Goal: Information Seeking & Learning: Check status

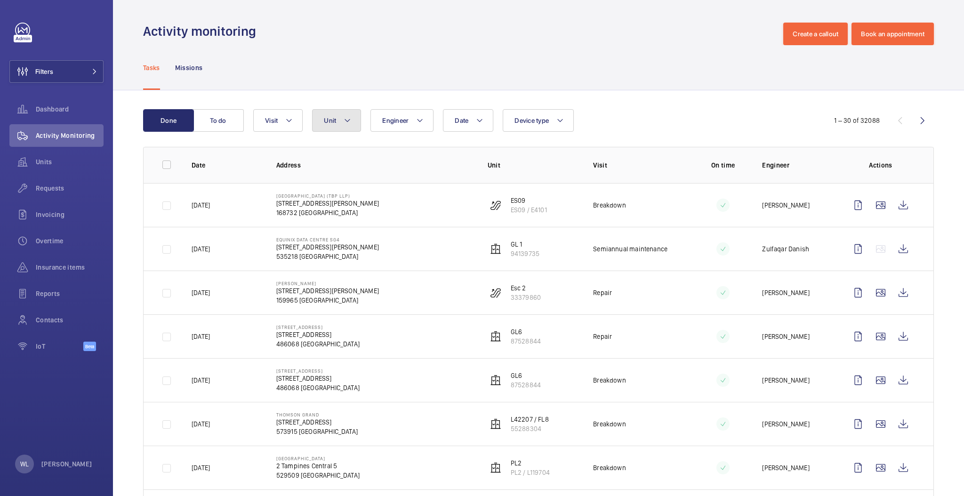
click at [327, 126] on button "Unit" at bounding box center [336, 120] width 49 height 23
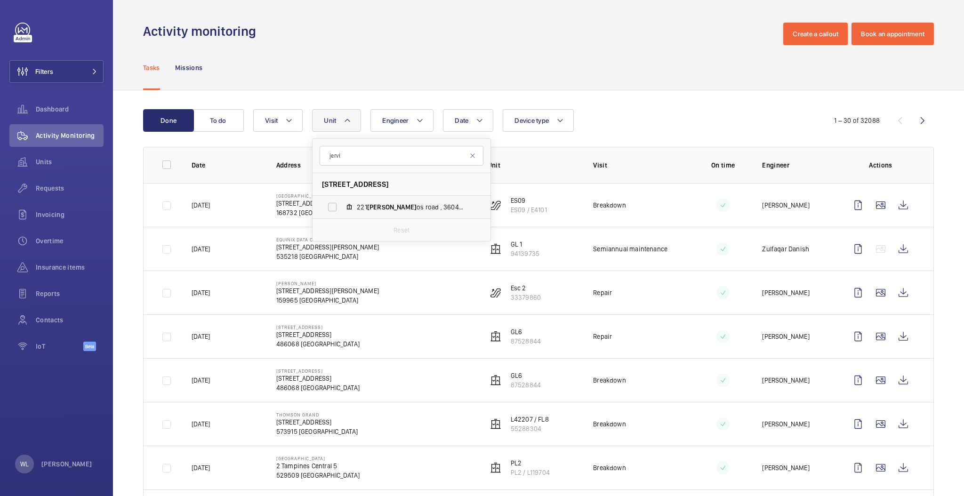
type input "jervi"
click at [370, 207] on span "[PERSON_NAME]" at bounding box center [391, 207] width 49 height 8
click at [342, 207] on input "[STREET_ADDRESS]" at bounding box center [332, 207] width 19 height 19
checkbox input "true"
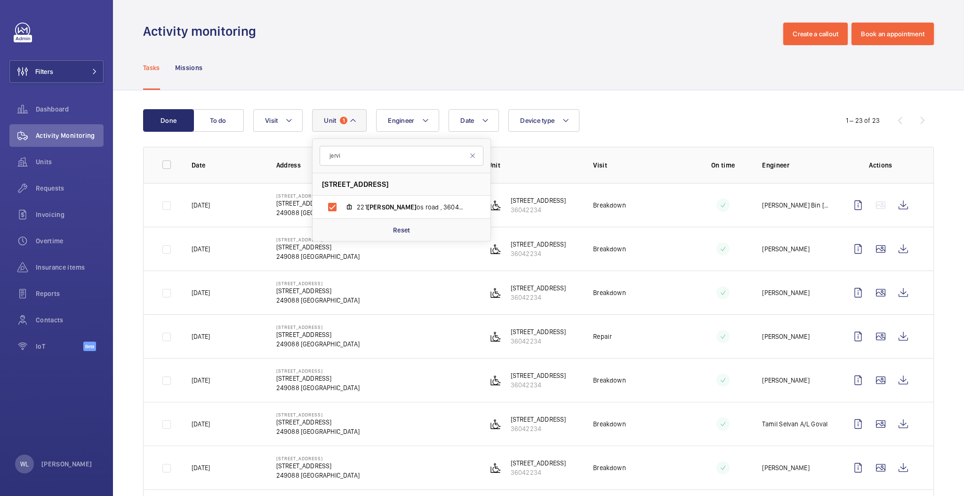
click at [671, 293] on td "Breakdown" at bounding box center [631, 293] width 106 height 44
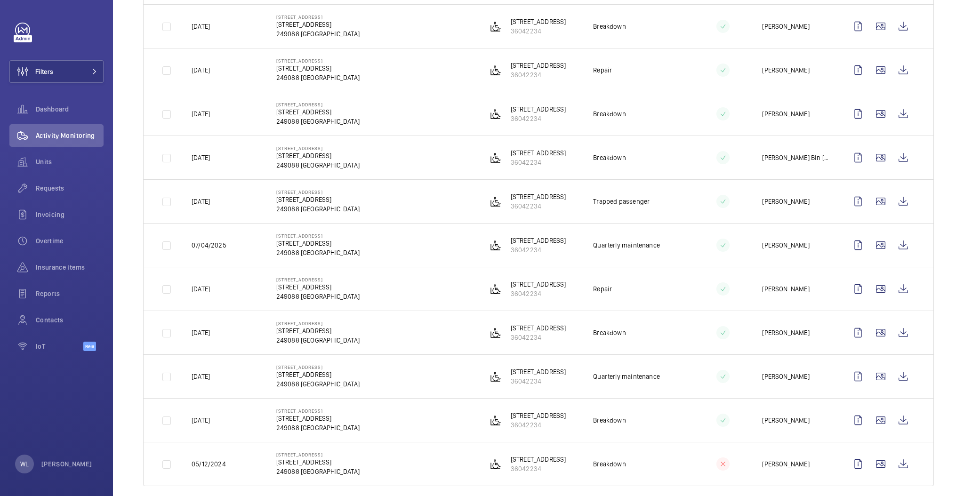
scroll to position [714, 0]
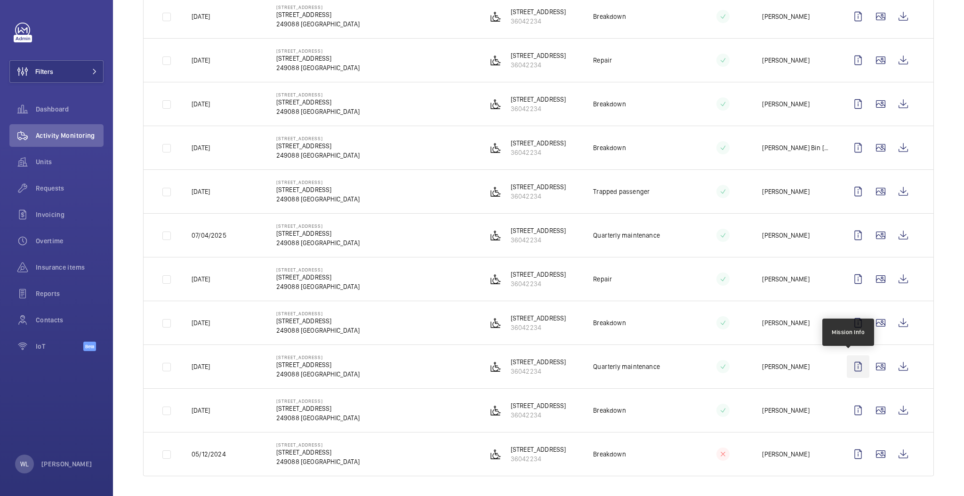
click at [847, 365] on wm-front-icon-button at bounding box center [858, 366] width 23 height 23
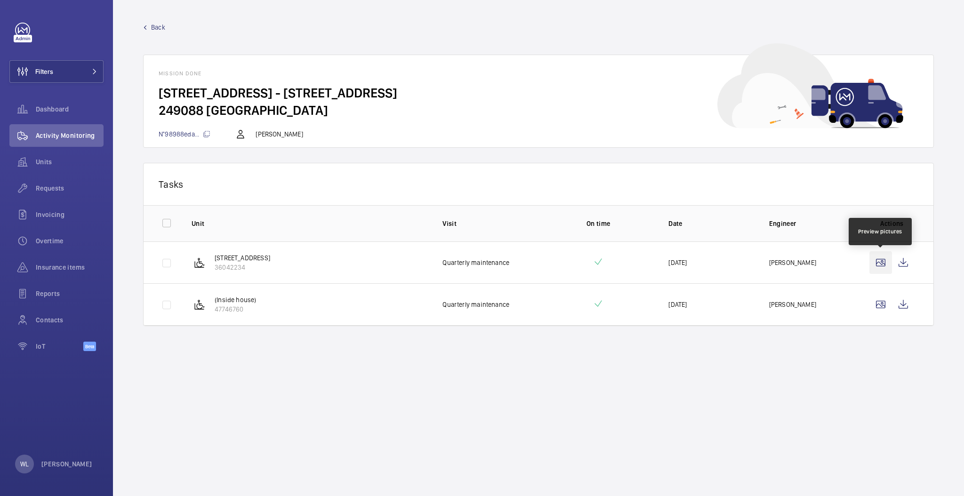
click at [880, 263] on wm-front-icon-button at bounding box center [880, 262] width 23 height 23
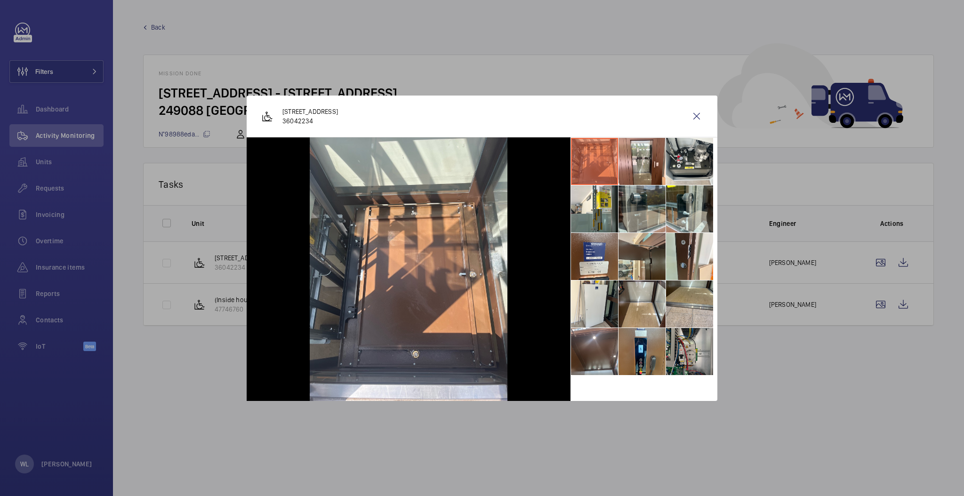
click at [689, 354] on li at bounding box center [689, 351] width 47 height 47
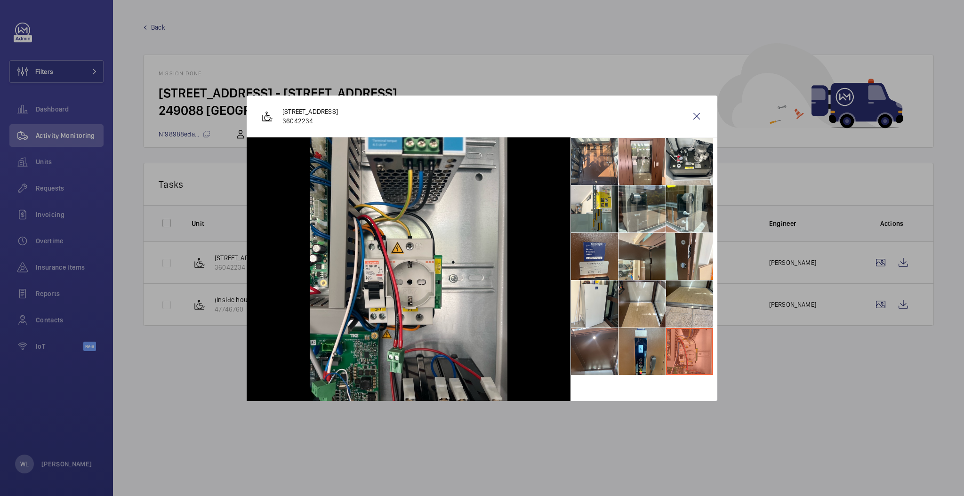
click at [611, 266] on li at bounding box center [594, 256] width 47 height 47
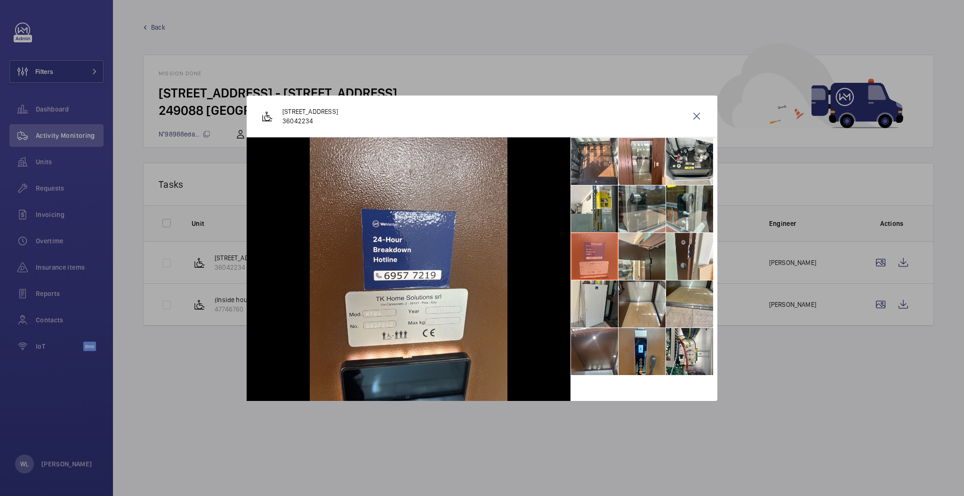
click at [612, 308] on li at bounding box center [594, 303] width 47 height 47
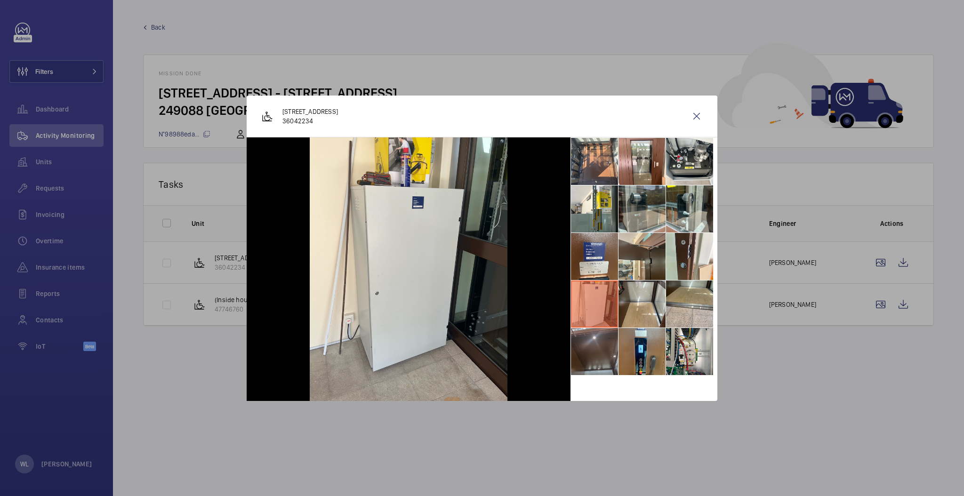
click at [615, 345] on li at bounding box center [594, 351] width 47 height 47
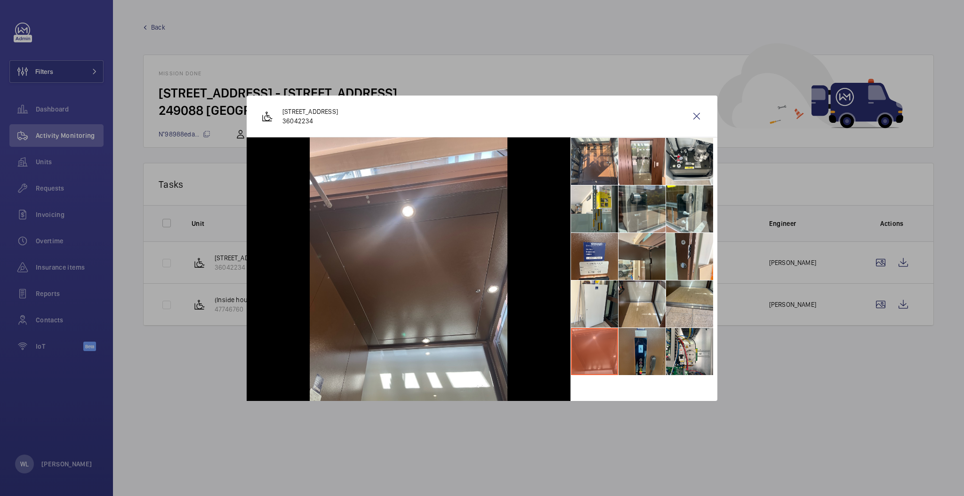
click at [659, 351] on li at bounding box center [641, 351] width 47 height 47
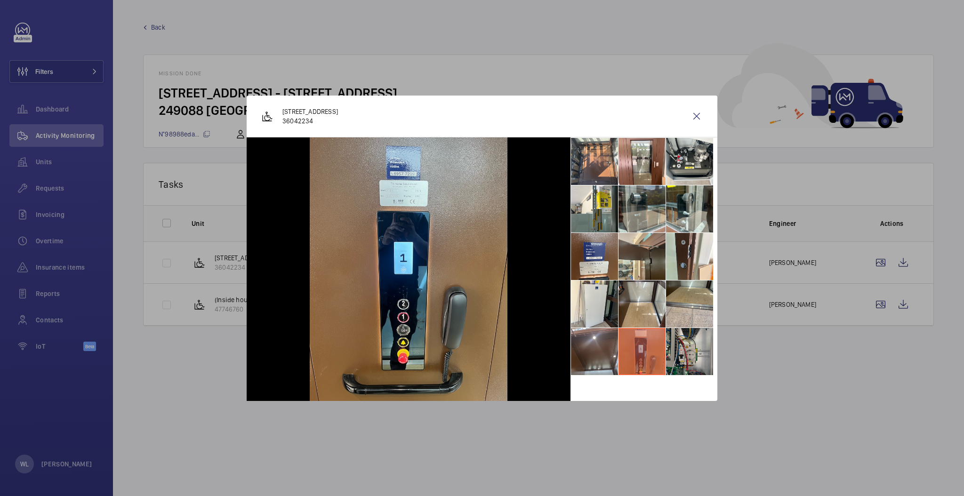
click at [683, 354] on li at bounding box center [689, 351] width 47 height 47
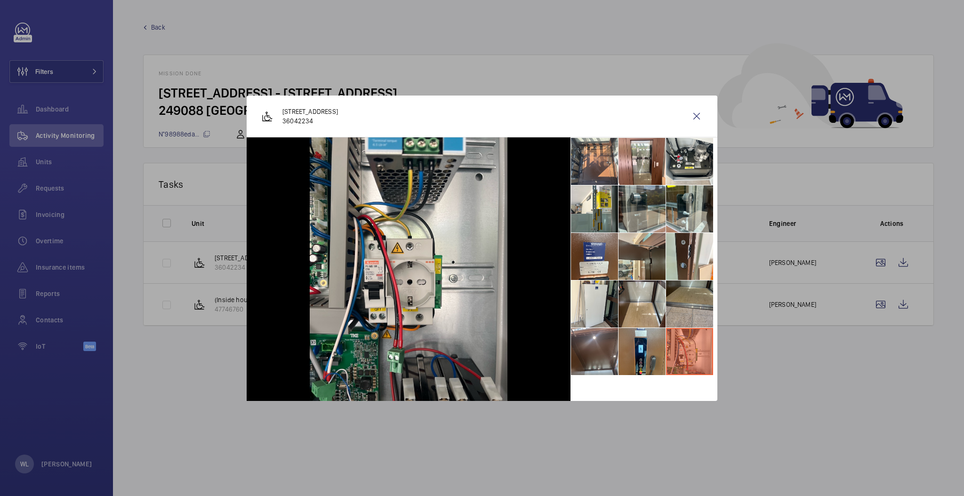
click at [687, 301] on li at bounding box center [689, 303] width 47 height 47
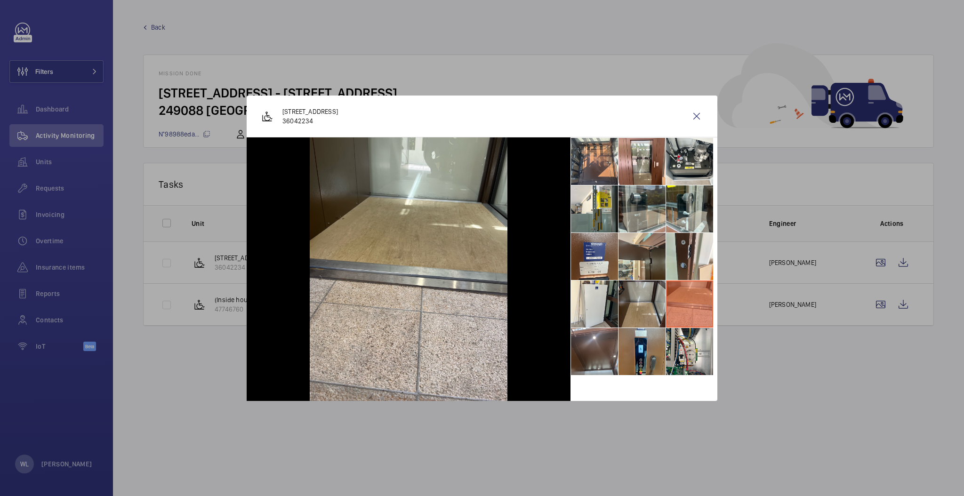
click at [642, 300] on li at bounding box center [641, 303] width 47 height 47
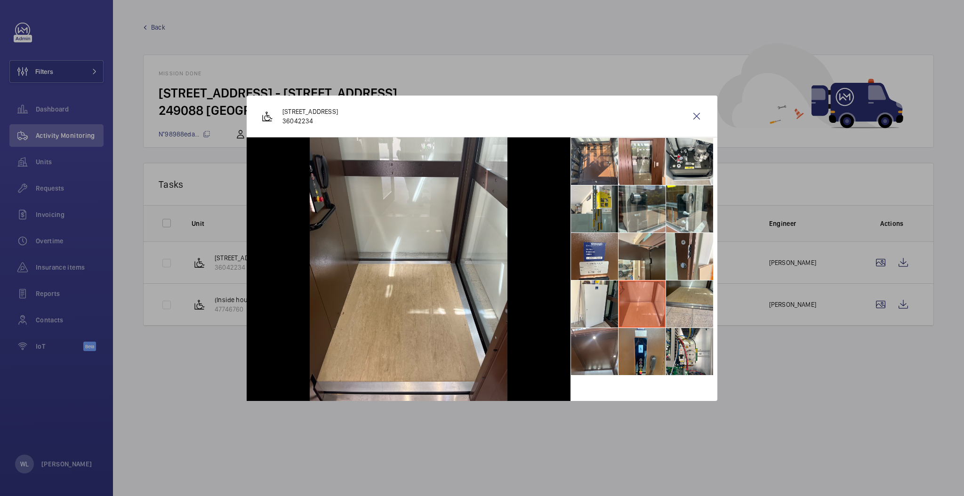
click at [618, 300] on li at bounding box center [641, 303] width 47 height 47
click at [614, 263] on li at bounding box center [594, 256] width 47 height 47
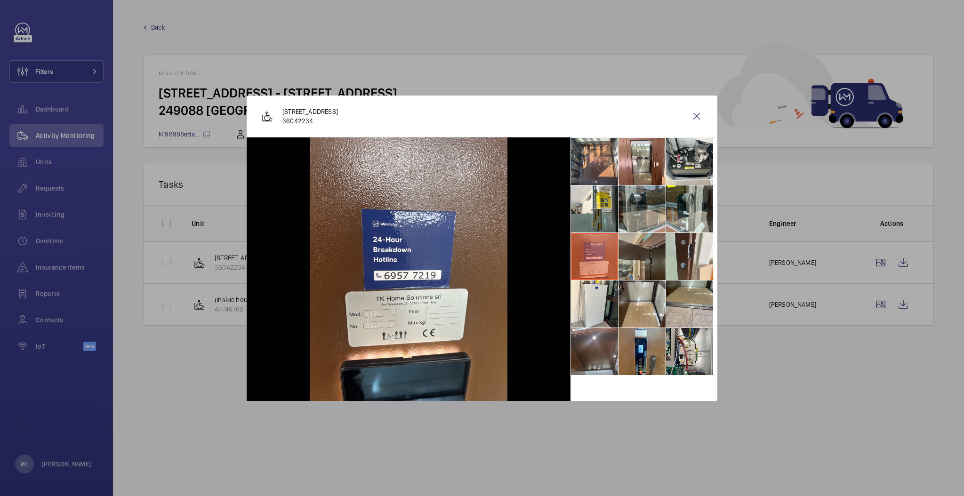
click at [626, 247] on li at bounding box center [641, 256] width 47 height 47
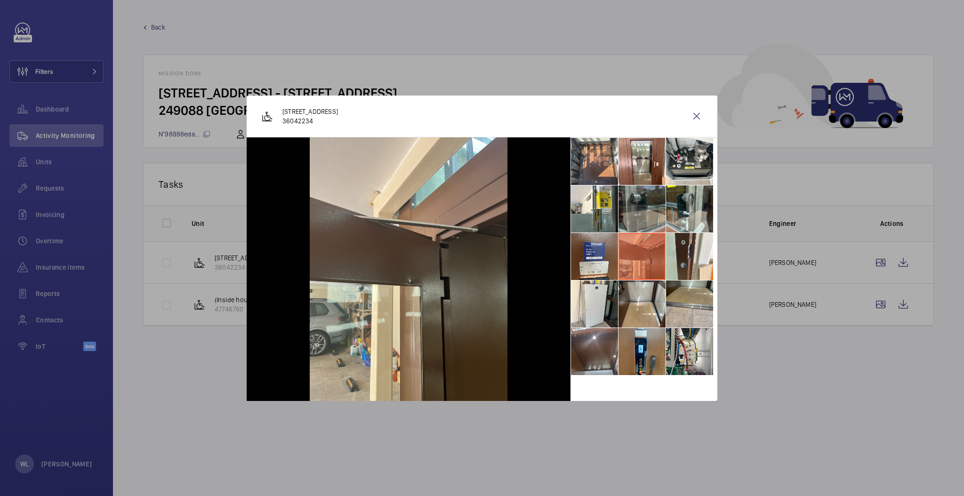
click at [635, 211] on li at bounding box center [641, 208] width 47 height 47
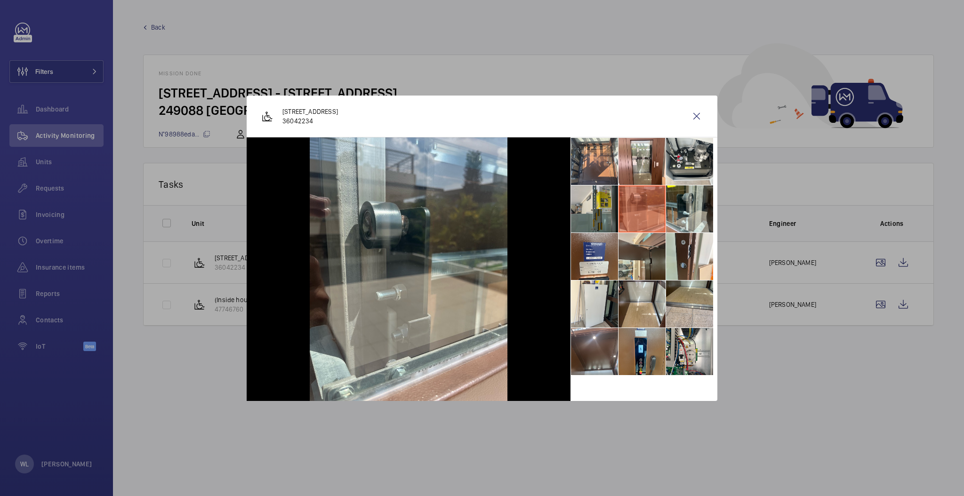
click at [580, 207] on li at bounding box center [594, 208] width 47 height 47
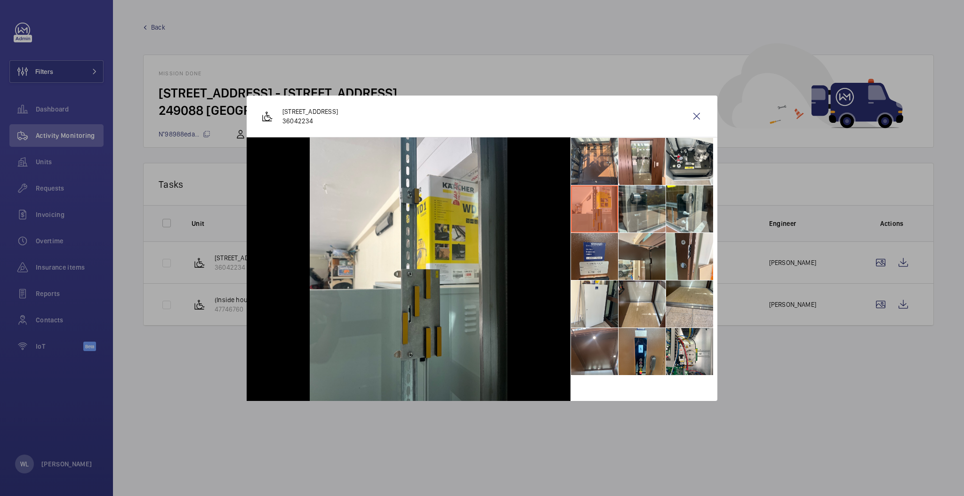
click at [599, 240] on li at bounding box center [594, 256] width 47 height 47
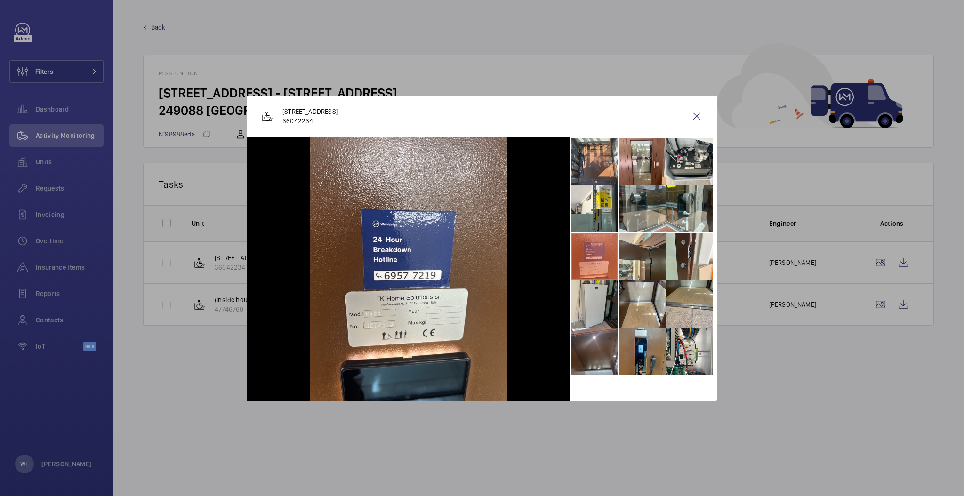
click at [612, 280] on ul at bounding box center [643, 256] width 147 height 238
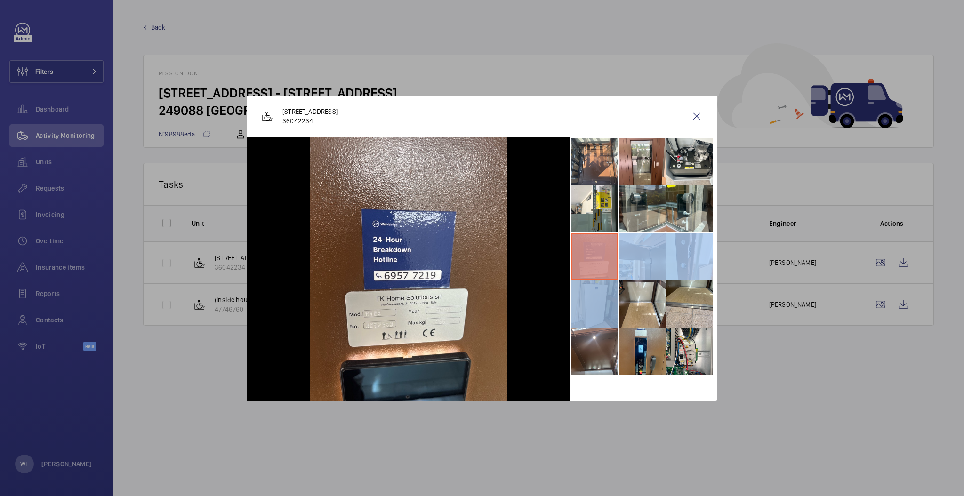
click at [612, 313] on li at bounding box center [594, 303] width 47 height 47
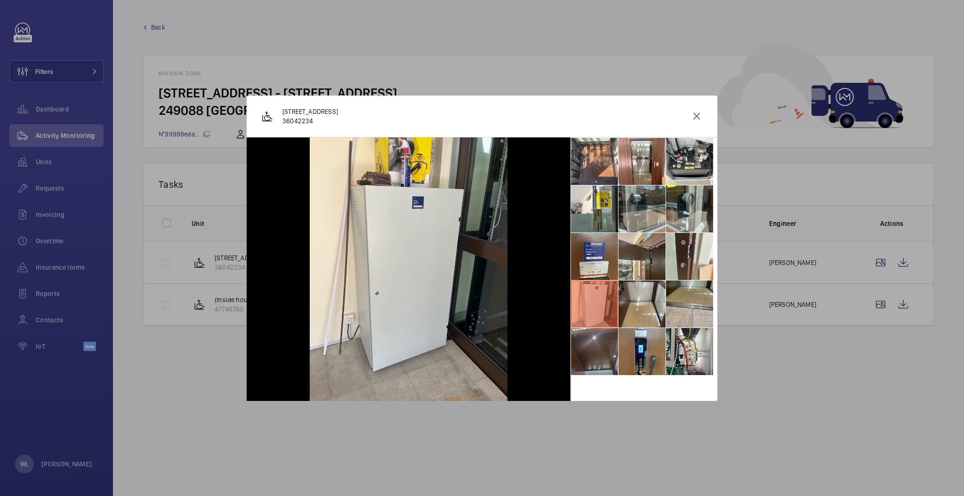
click at [600, 345] on li at bounding box center [594, 351] width 47 height 47
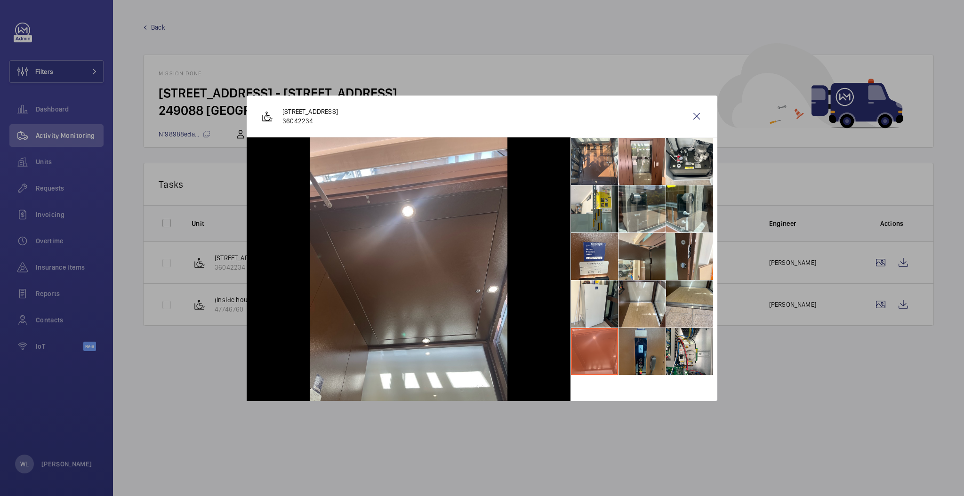
click at [637, 355] on li at bounding box center [641, 351] width 47 height 47
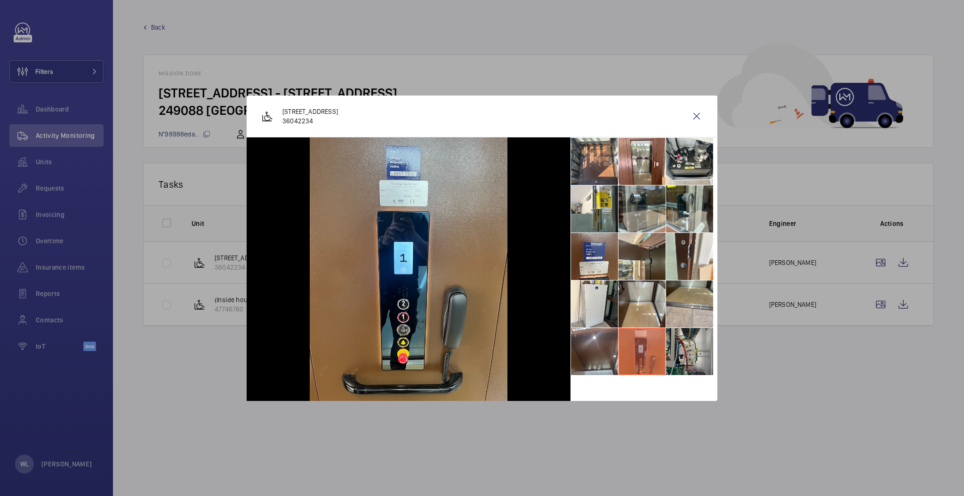
click at [695, 351] on li at bounding box center [689, 351] width 47 height 47
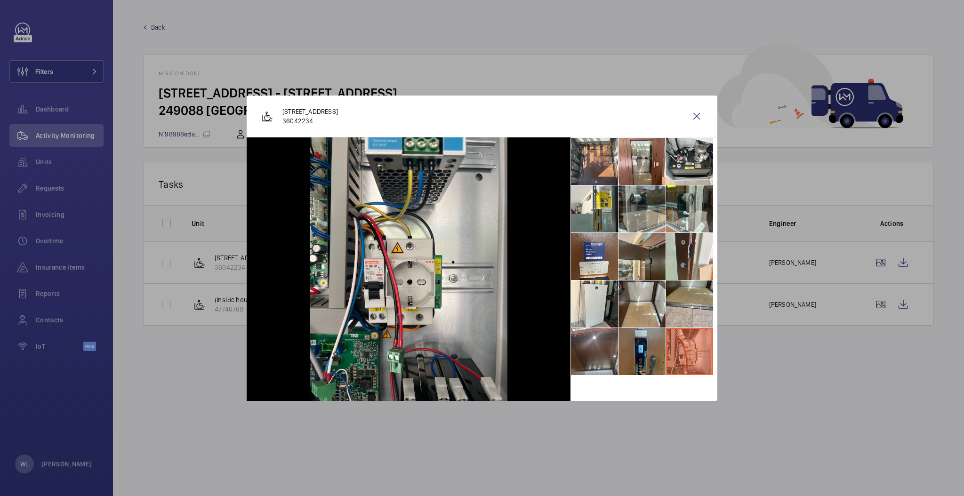
click at [657, 353] on li at bounding box center [641, 351] width 47 height 47
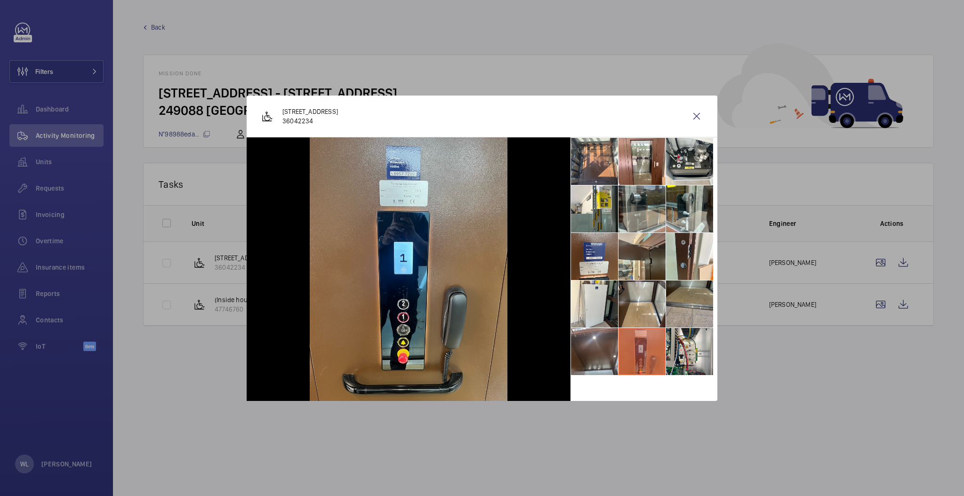
click at [677, 281] on li at bounding box center [689, 303] width 47 height 47
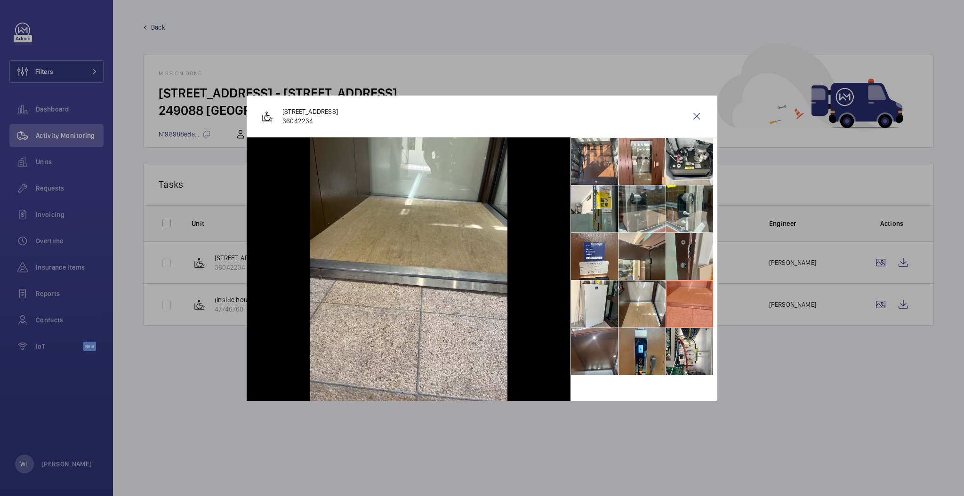
click at [692, 246] on li at bounding box center [689, 256] width 47 height 47
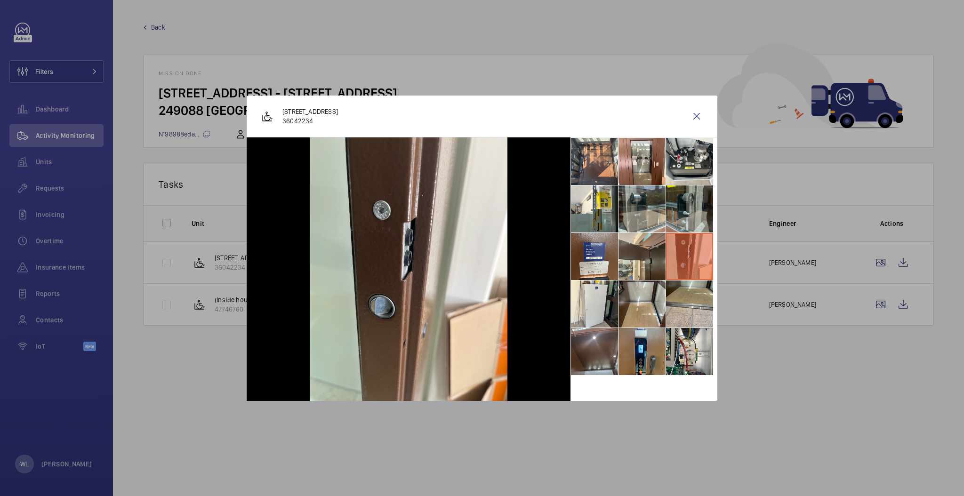
click at [682, 193] on li at bounding box center [689, 208] width 47 height 47
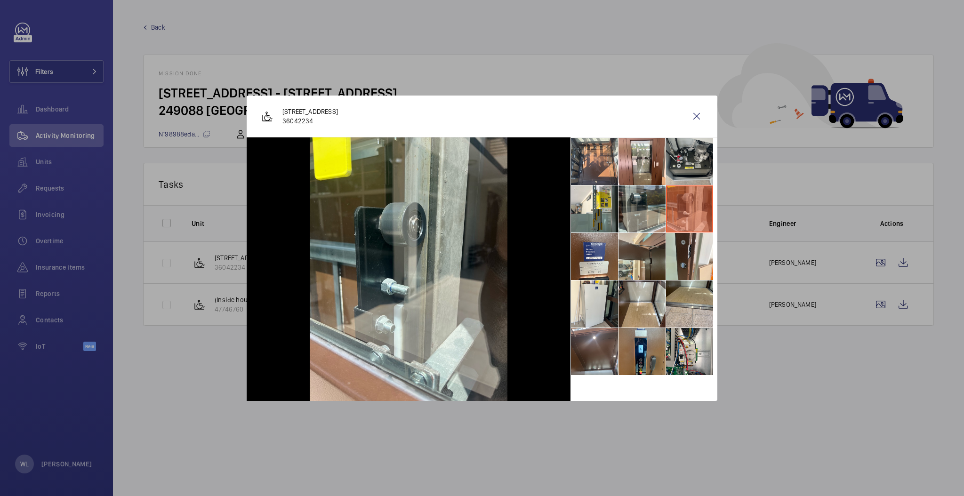
click at [679, 170] on li at bounding box center [689, 161] width 47 height 47
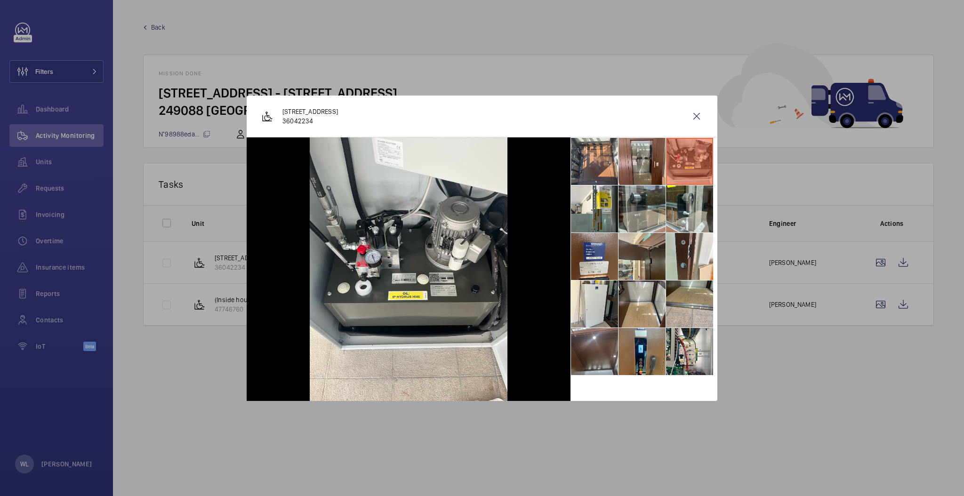
click at [627, 168] on li at bounding box center [641, 161] width 47 height 47
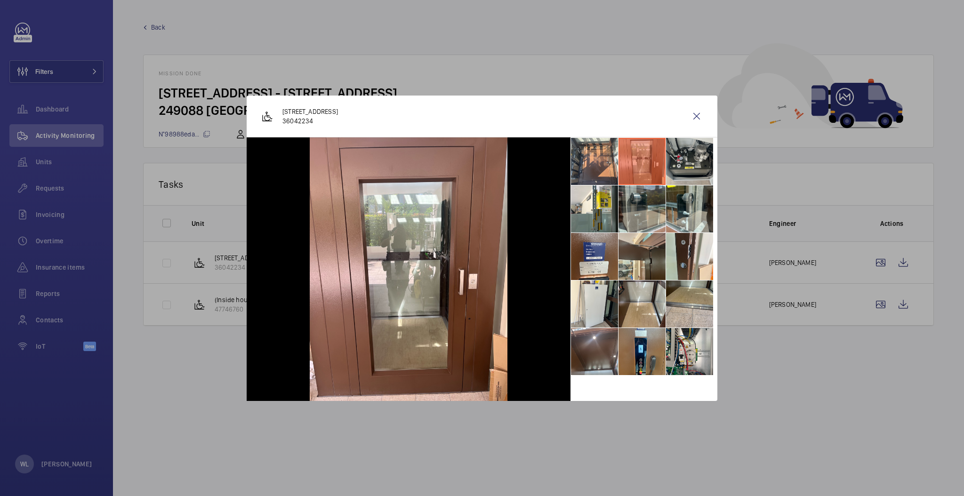
click at [696, 158] on li at bounding box center [689, 161] width 47 height 47
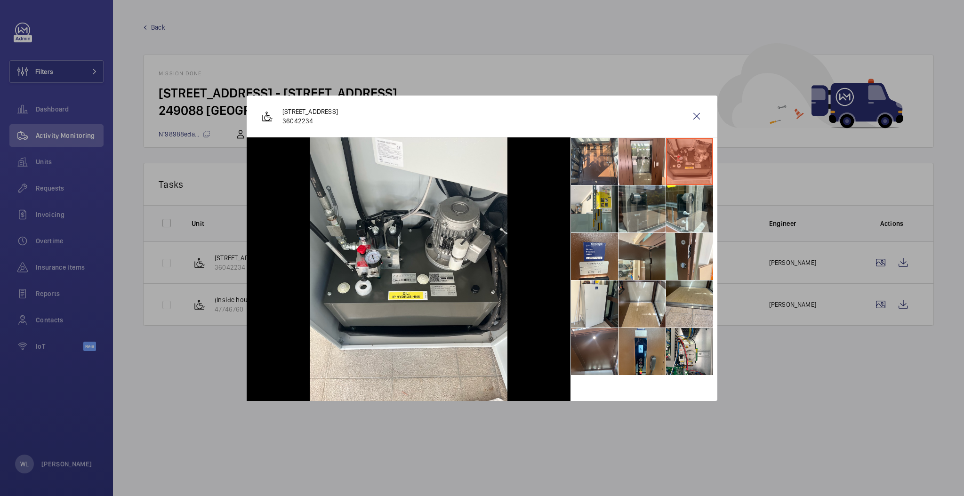
click at [650, 224] on li at bounding box center [641, 208] width 47 height 47
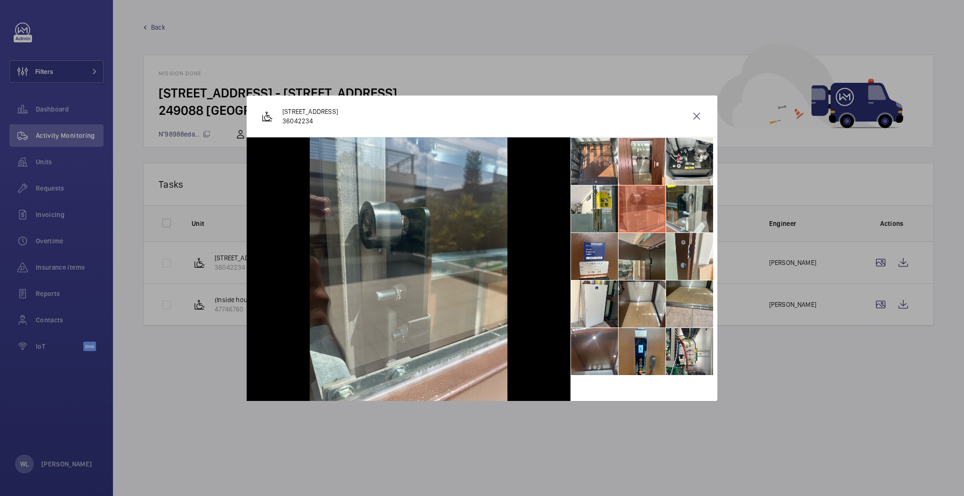
click at [658, 249] on li at bounding box center [641, 256] width 47 height 47
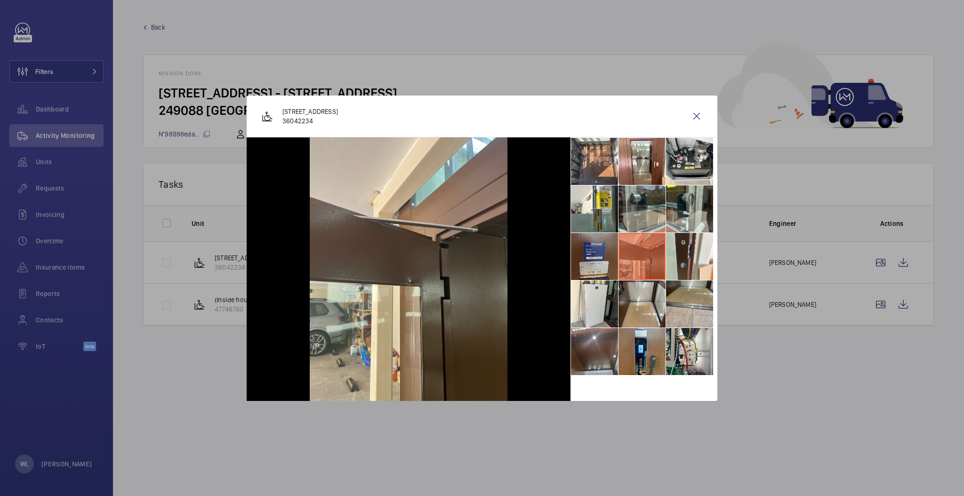
click at [612, 276] on li at bounding box center [594, 256] width 47 height 47
